Goal: Task Accomplishment & Management: Use online tool/utility

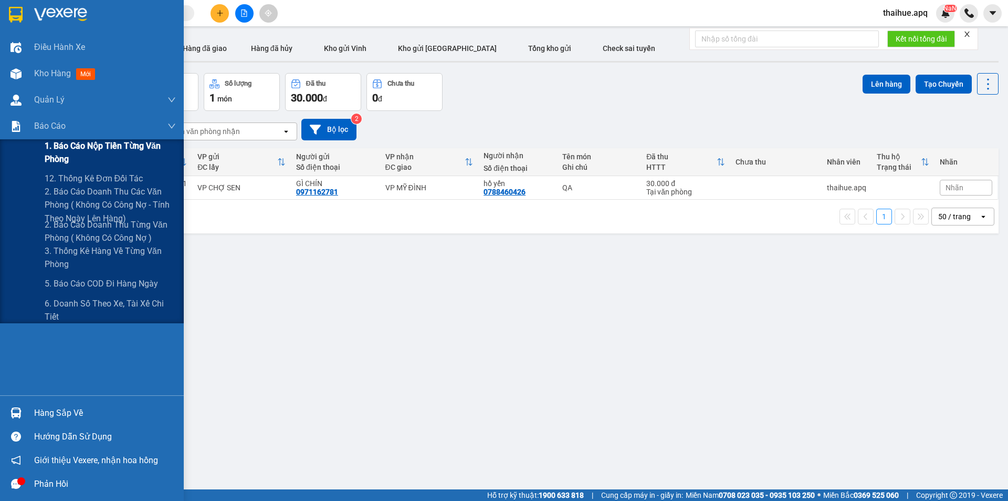
click at [56, 148] on span "1. Báo cáo nộp tiền từng văn phòng" at bounding box center [110, 152] width 131 height 26
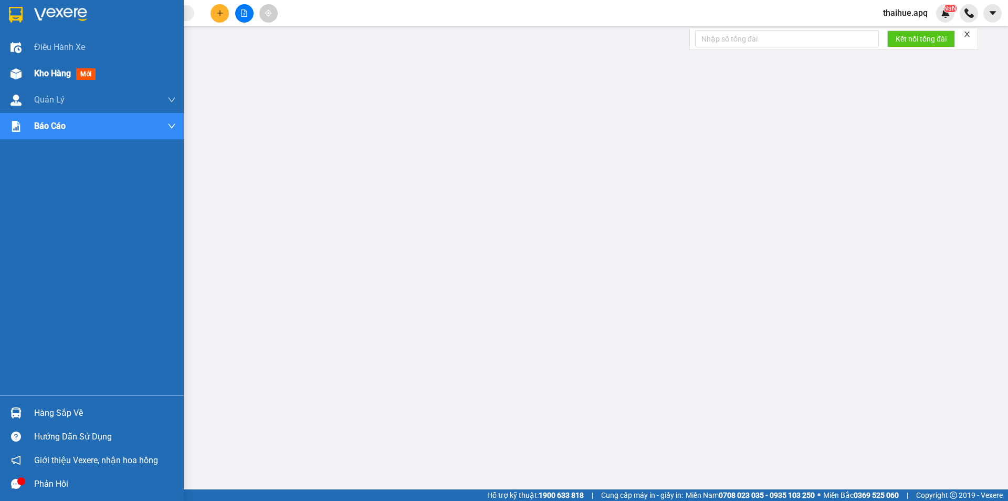
click at [50, 71] on span "Kho hàng" at bounding box center [52, 73] width 37 height 10
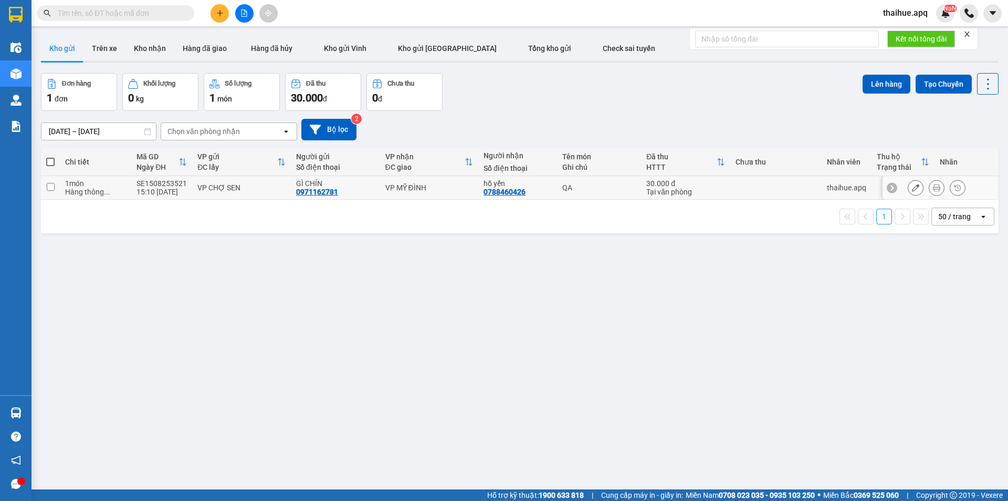
click at [760, 185] on td at bounding box center [776, 188] width 91 height 24
checkbox input "true"
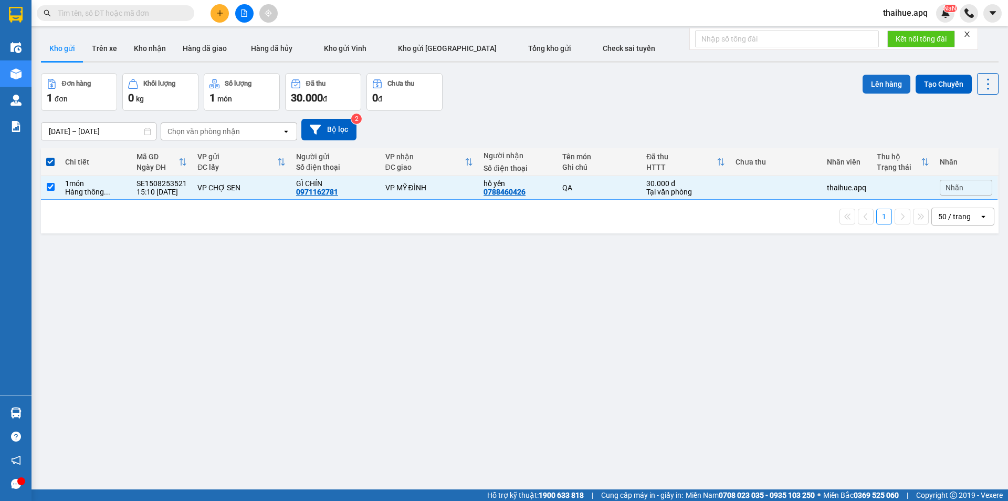
click at [880, 83] on button "Lên hàng" at bounding box center [887, 84] width 48 height 19
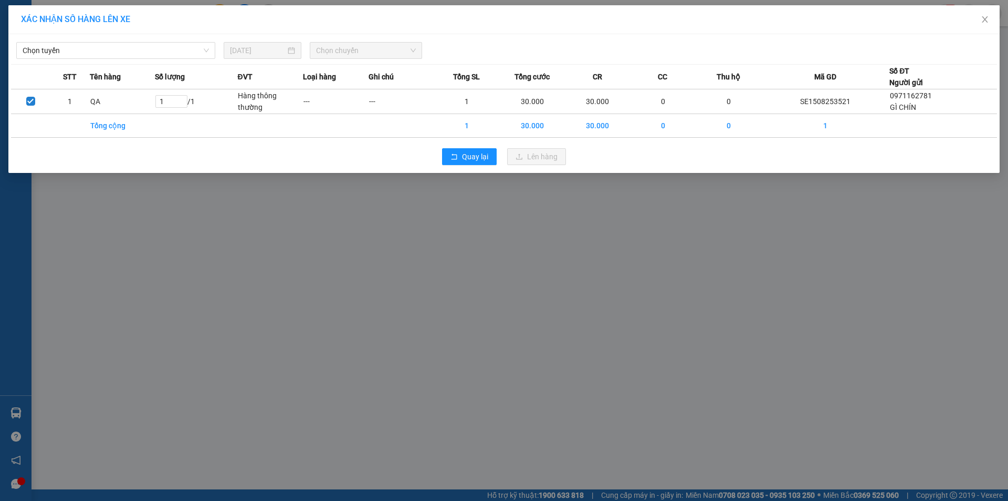
click at [112, 41] on div "Chọn tuyến [DATE] Chọn chuyến" at bounding box center [504, 48] width 986 height 22
click at [110, 49] on span "Chọn tuyến" at bounding box center [116, 51] width 186 height 16
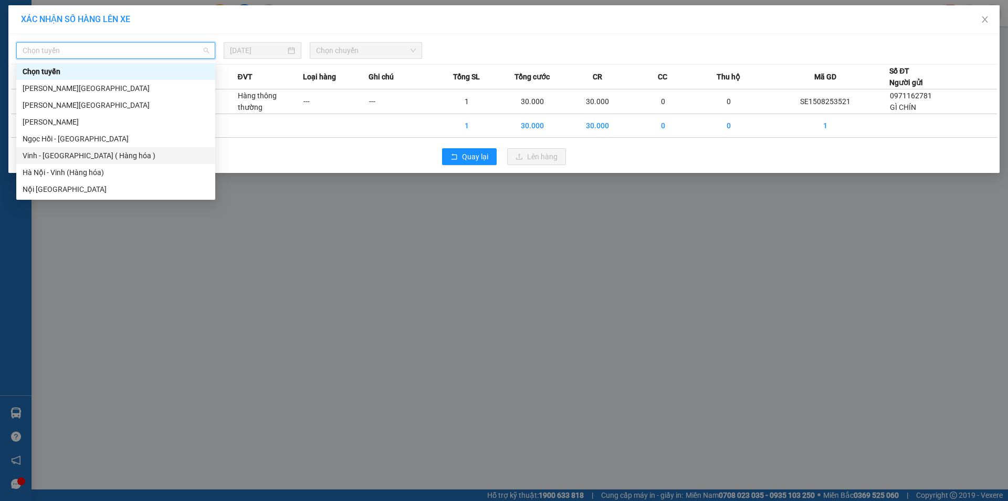
click at [54, 159] on div "Vinh - [GEOGRAPHIC_DATA] ( Hàng hóa )" at bounding box center [116, 156] width 186 height 12
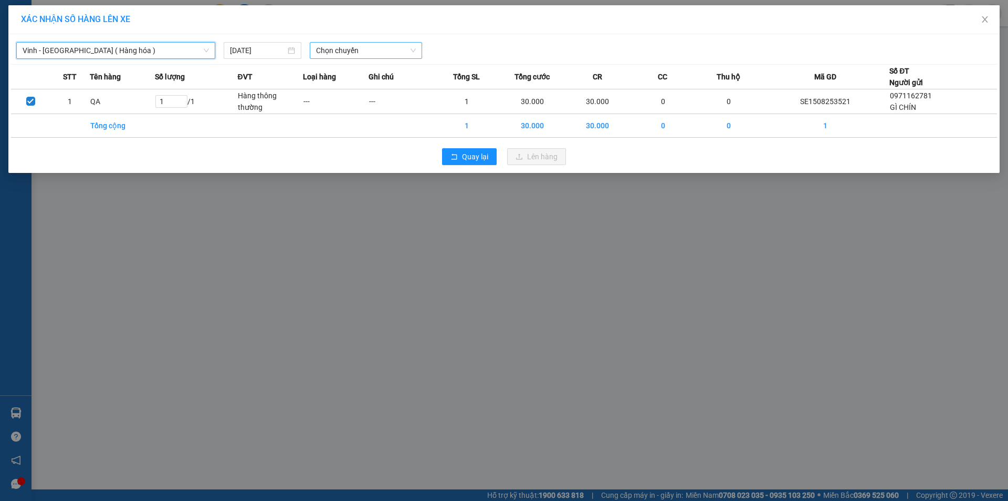
click at [381, 49] on span "Chọn chuyến" at bounding box center [366, 51] width 100 height 16
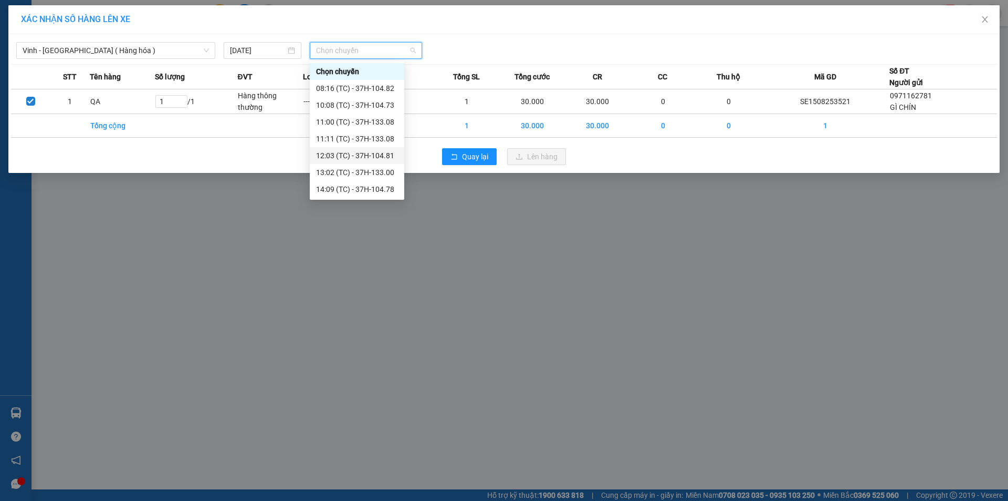
scroll to position [34, 0]
click at [377, 191] on div "17:07 (TC) - 37H-086.12" at bounding box center [357, 189] width 82 height 12
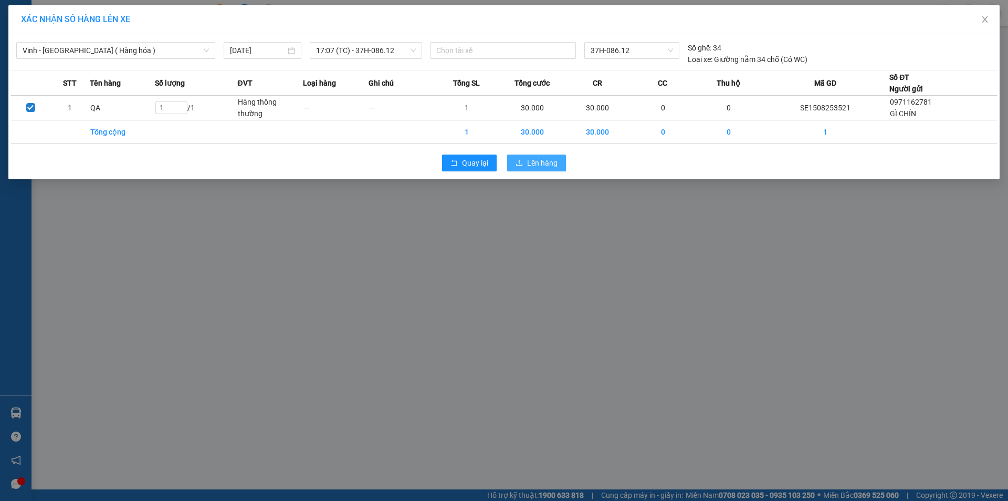
click at [543, 164] on span "Lên hàng" at bounding box center [542, 163] width 30 height 12
